Goal: Transaction & Acquisition: Book appointment/travel/reservation

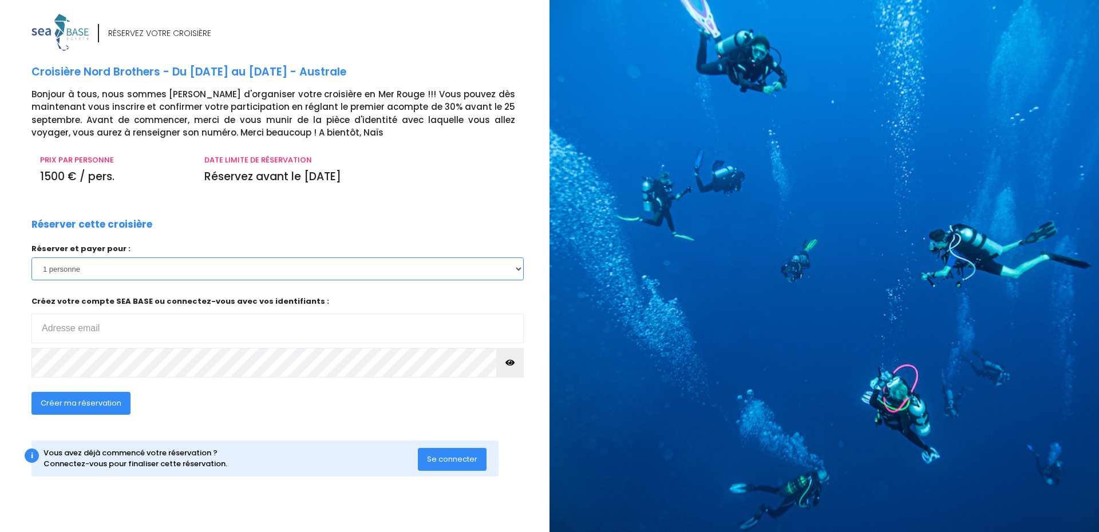
click at [523, 269] on select "1 personne 2 personnes 3 personnes 4 personnes 5 personnes 6 personnes 7 person…" at bounding box center [277, 269] width 492 height 23
select select "2"
click at [31, 258] on select "1 personne 2 personnes 3 personnes 4 personnes 5 personnes 6 personnes 7 person…" at bounding box center [277, 269] width 492 height 23
click at [174, 328] on input "email" at bounding box center [277, 329] width 492 height 30
click at [226, 332] on input "email" at bounding box center [277, 329] width 492 height 30
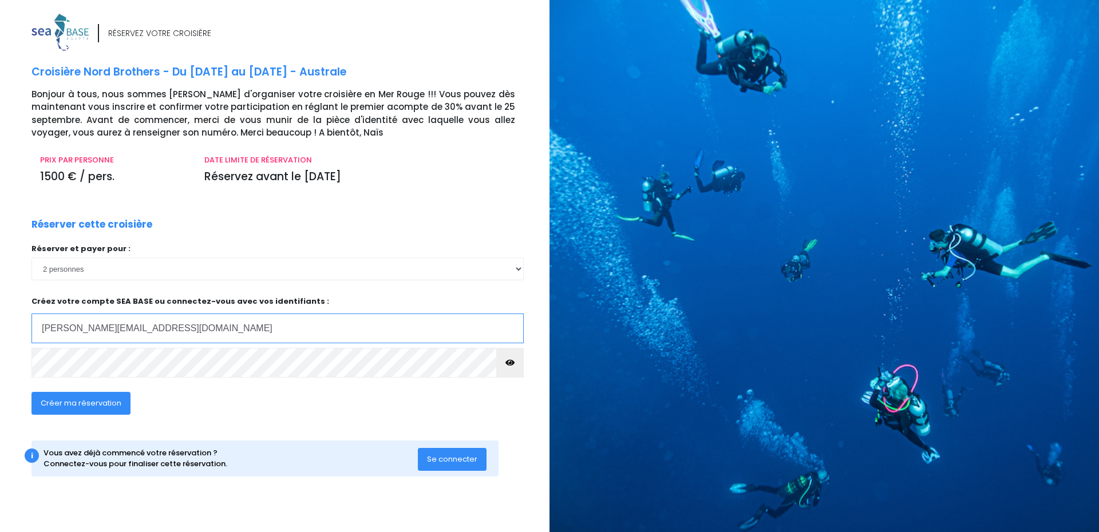
type input "philippe_laumans@yahoo.fr"
click at [70, 411] on button "Créer ma réservation" at bounding box center [80, 403] width 99 height 23
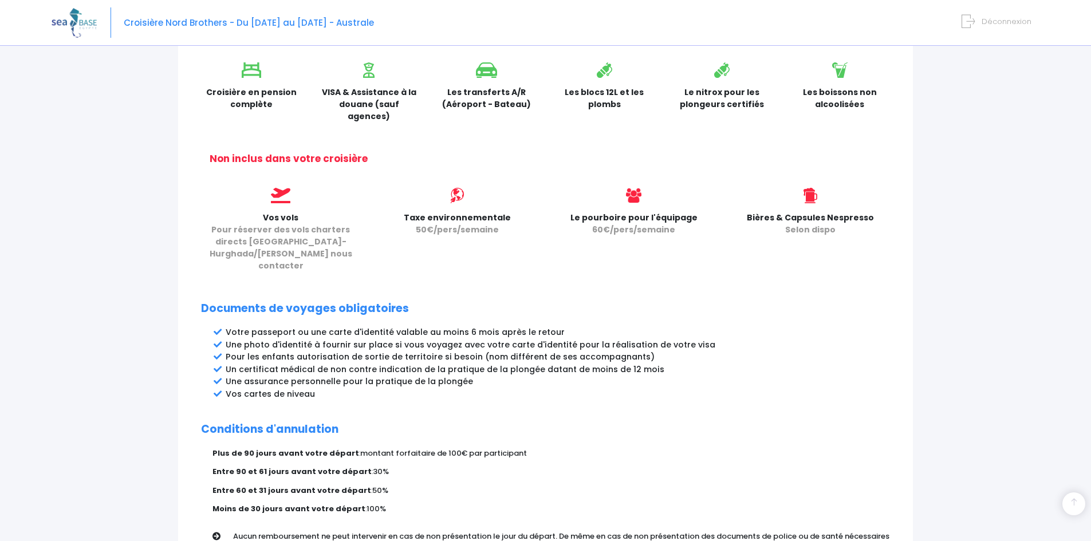
scroll to position [494, 0]
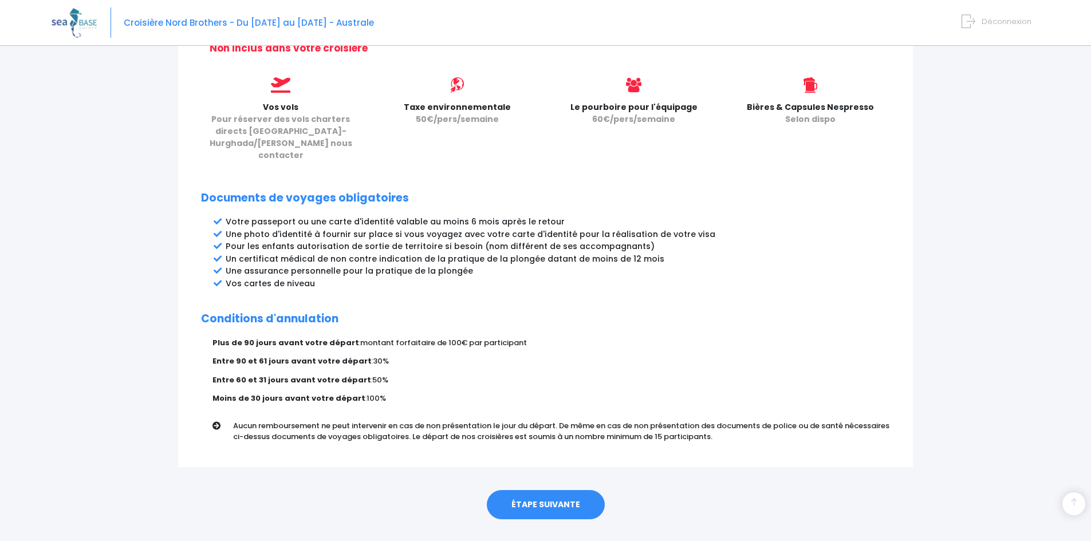
click at [573, 490] on link "ÉTAPE SUIVANTE" at bounding box center [546, 505] width 118 height 30
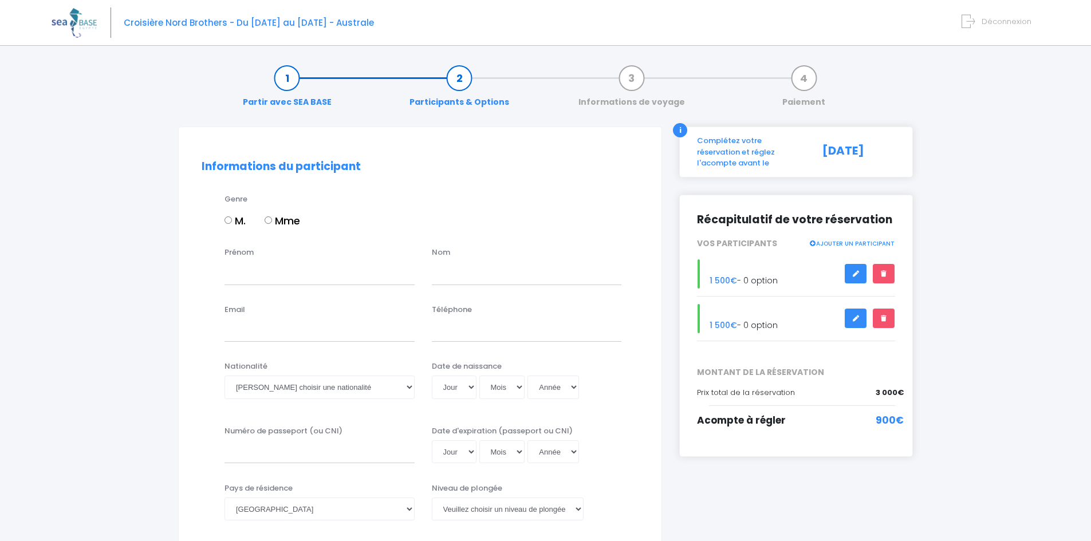
scroll to position [57, 0]
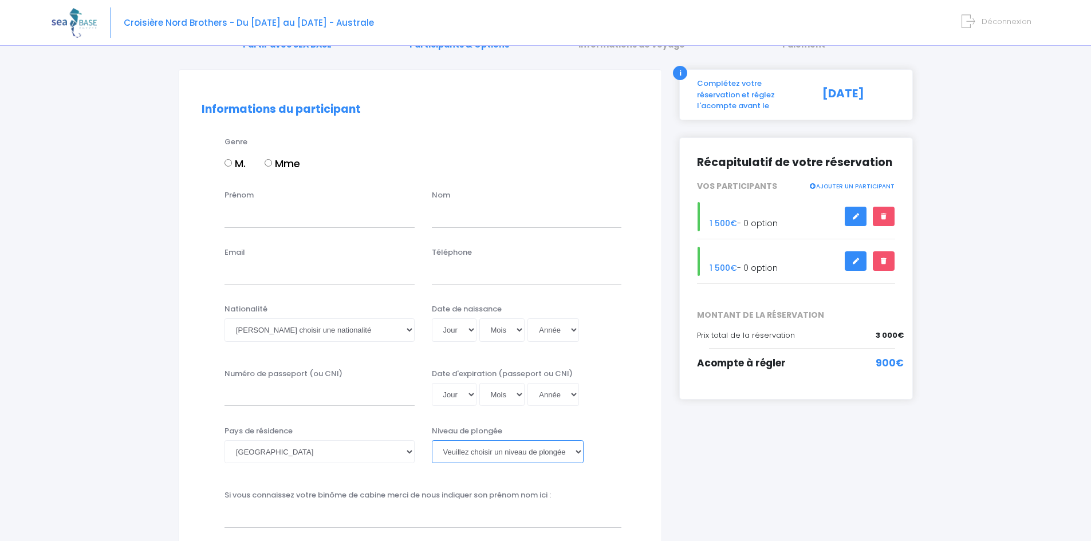
click at [581, 452] on select "[PERSON_NAME] choisir un niveau de plongée Non plongeur Junior OW diver Adventu…" at bounding box center [508, 451] width 152 height 23
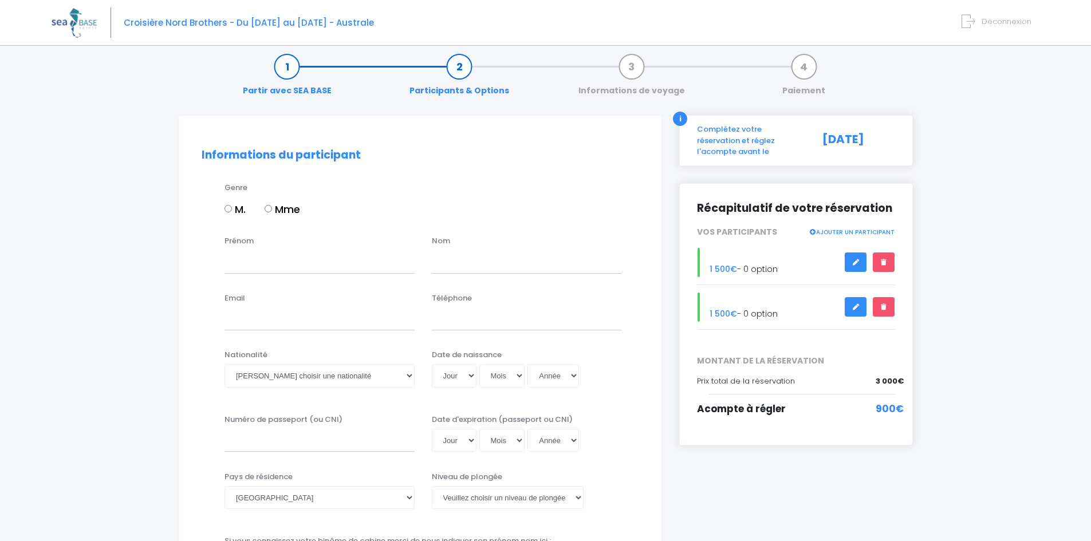
scroll to position [0, 0]
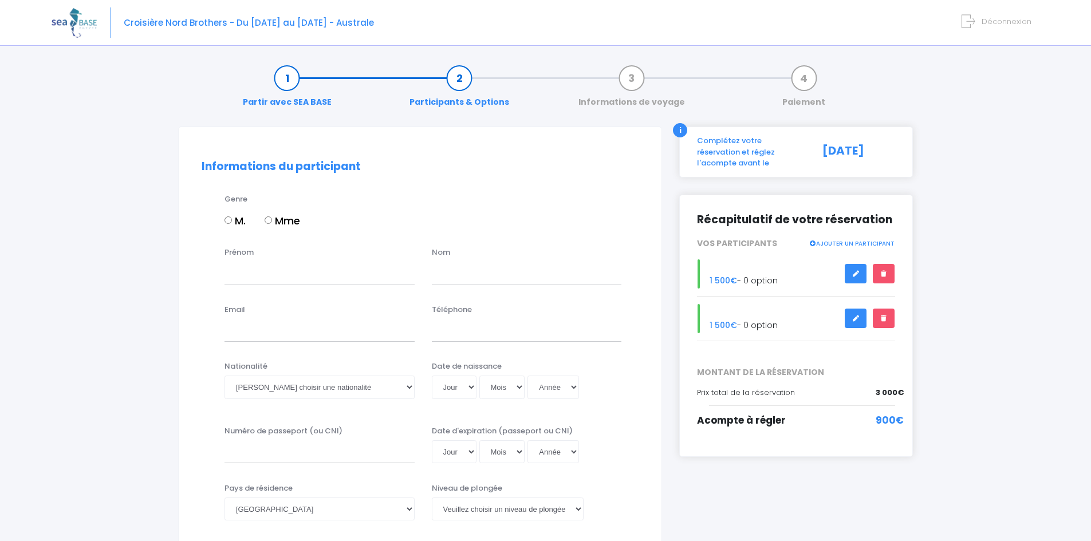
click at [996, 24] on span "Déconnexion" at bounding box center [1006, 21] width 50 height 11
